Goal: Task Accomplishment & Management: Use online tool/utility

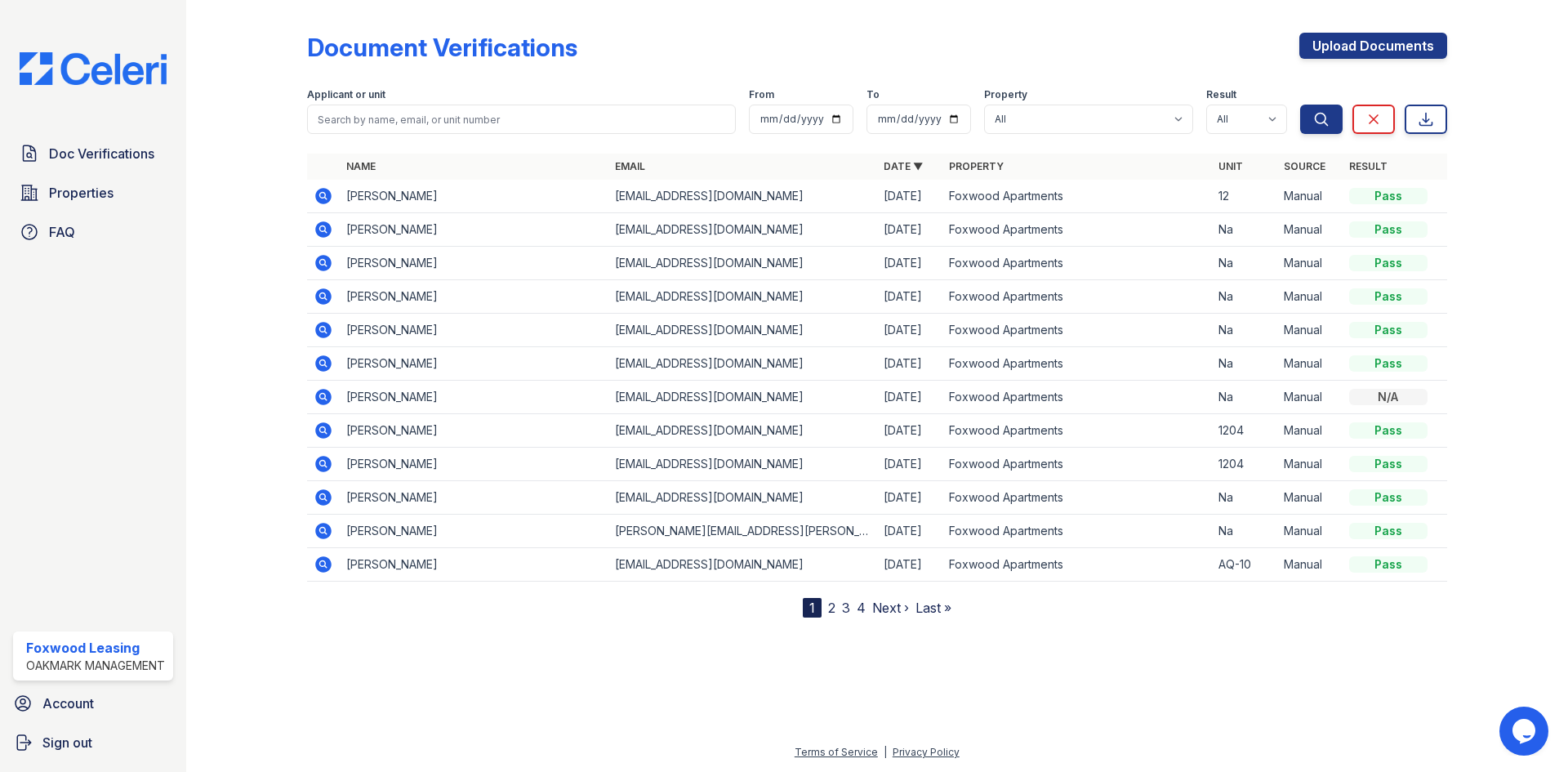
click at [324, 201] on icon at bounding box center [323, 196] width 16 height 16
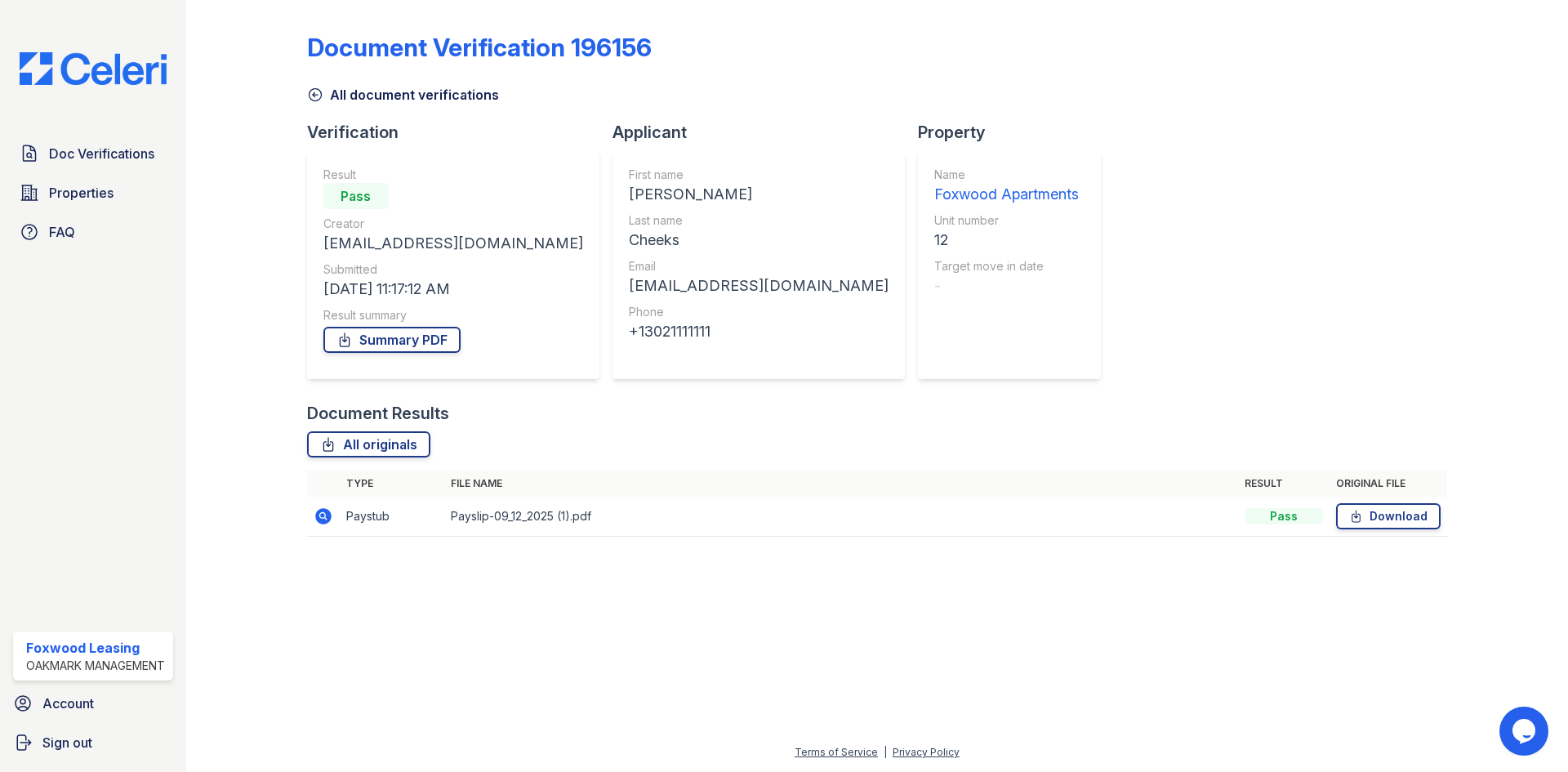
click at [322, 513] on icon at bounding box center [323, 516] width 19 height 19
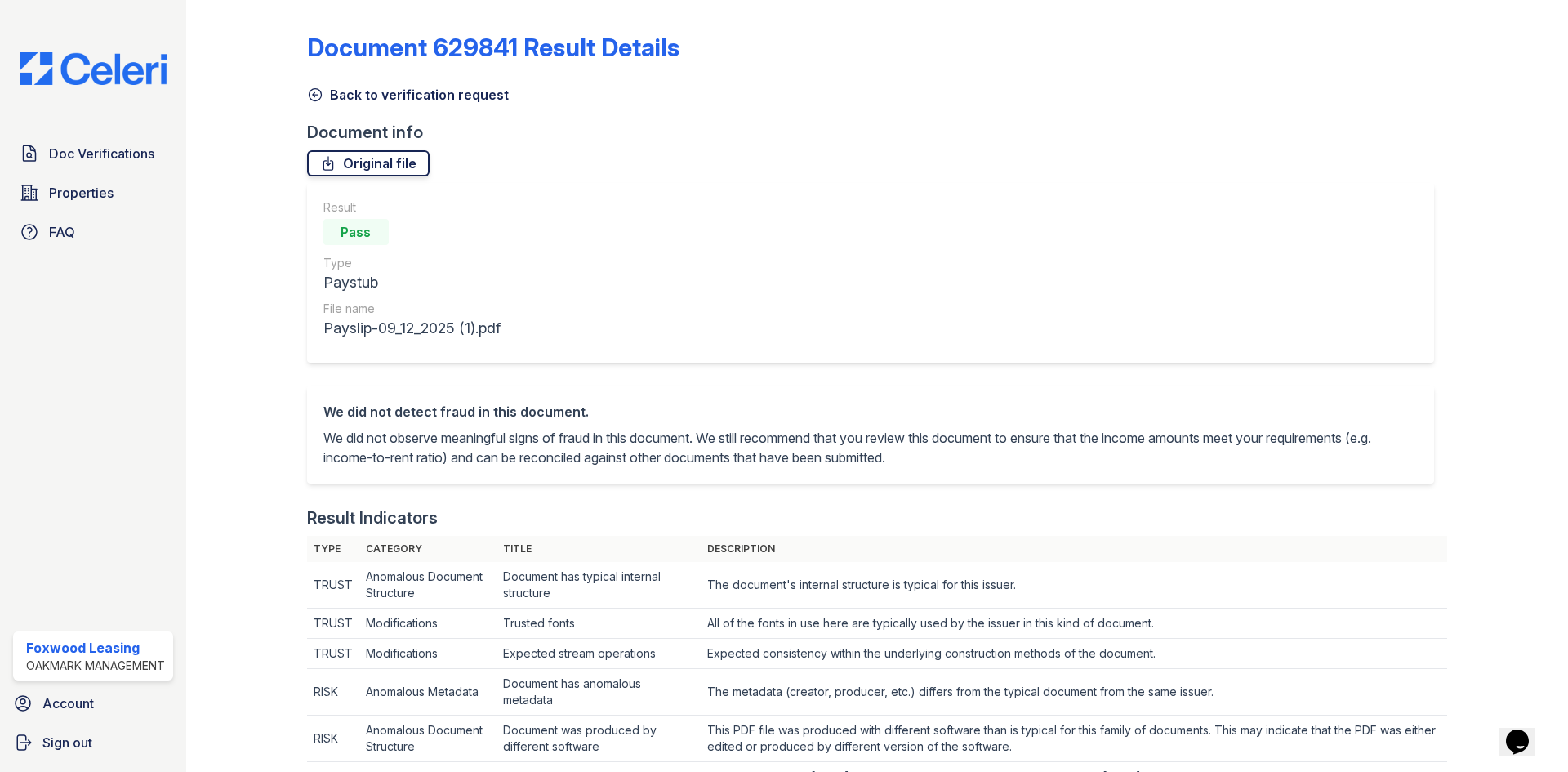
click at [367, 169] on link "Original file" at bounding box center [368, 163] width 123 height 26
